Goal: Transaction & Acquisition: Download file/media

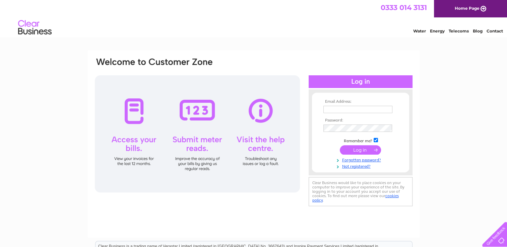
click at [335, 110] on input "text" at bounding box center [357, 109] width 69 height 7
type input "mark@ballinderryriver.org"
click at [361, 151] on input "submit" at bounding box center [359, 150] width 41 height 9
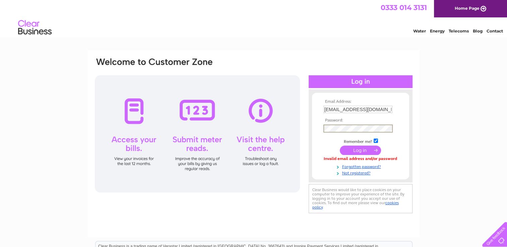
click at [360, 150] on input "submit" at bounding box center [359, 150] width 41 height 9
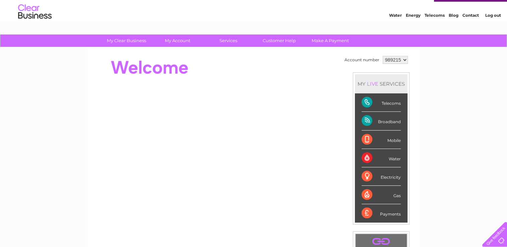
scroll to position [17, 0]
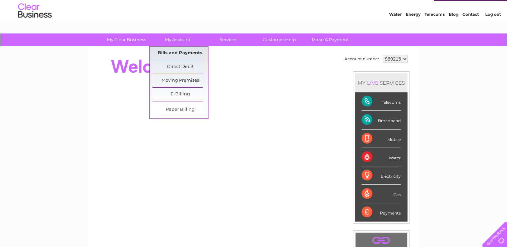
click at [181, 54] on link "Bills and Payments" at bounding box center [179, 53] width 55 height 13
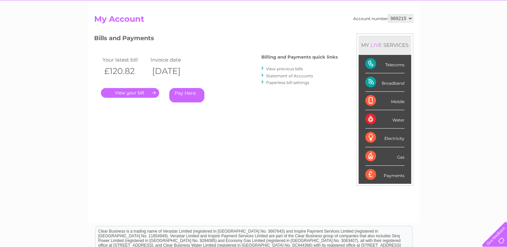
scroll to position [64, 0]
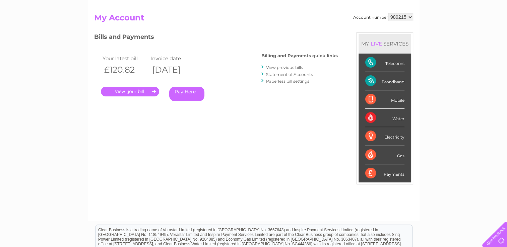
click at [132, 89] on link "." at bounding box center [130, 92] width 58 height 10
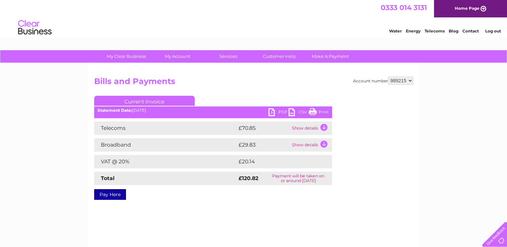
click at [276, 112] on link "PDF" at bounding box center [278, 113] width 20 height 10
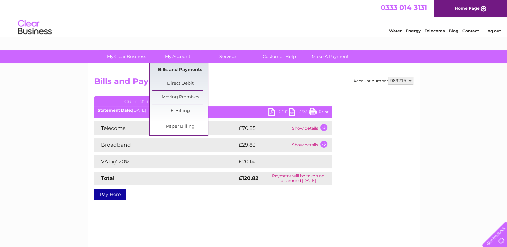
click at [175, 68] on link "Bills and Payments" at bounding box center [179, 69] width 55 height 13
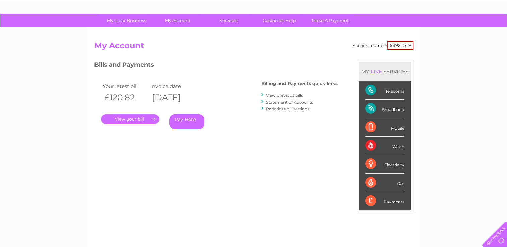
scroll to position [36, 0]
click at [278, 94] on link "View previous bills" at bounding box center [284, 94] width 37 height 5
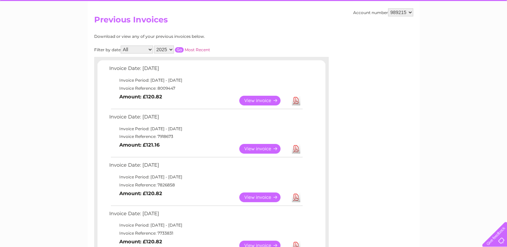
scroll to position [63, 0]
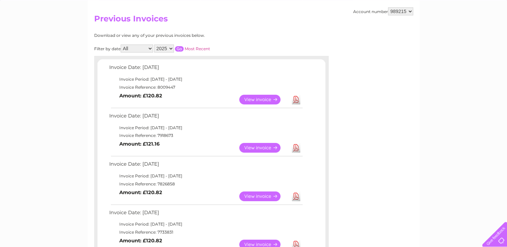
click at [295, 148] on link "Download" at bounding box center [296, 148] width 8 height 10
